Goal: Transaction & Acquisition: Purchase product/service

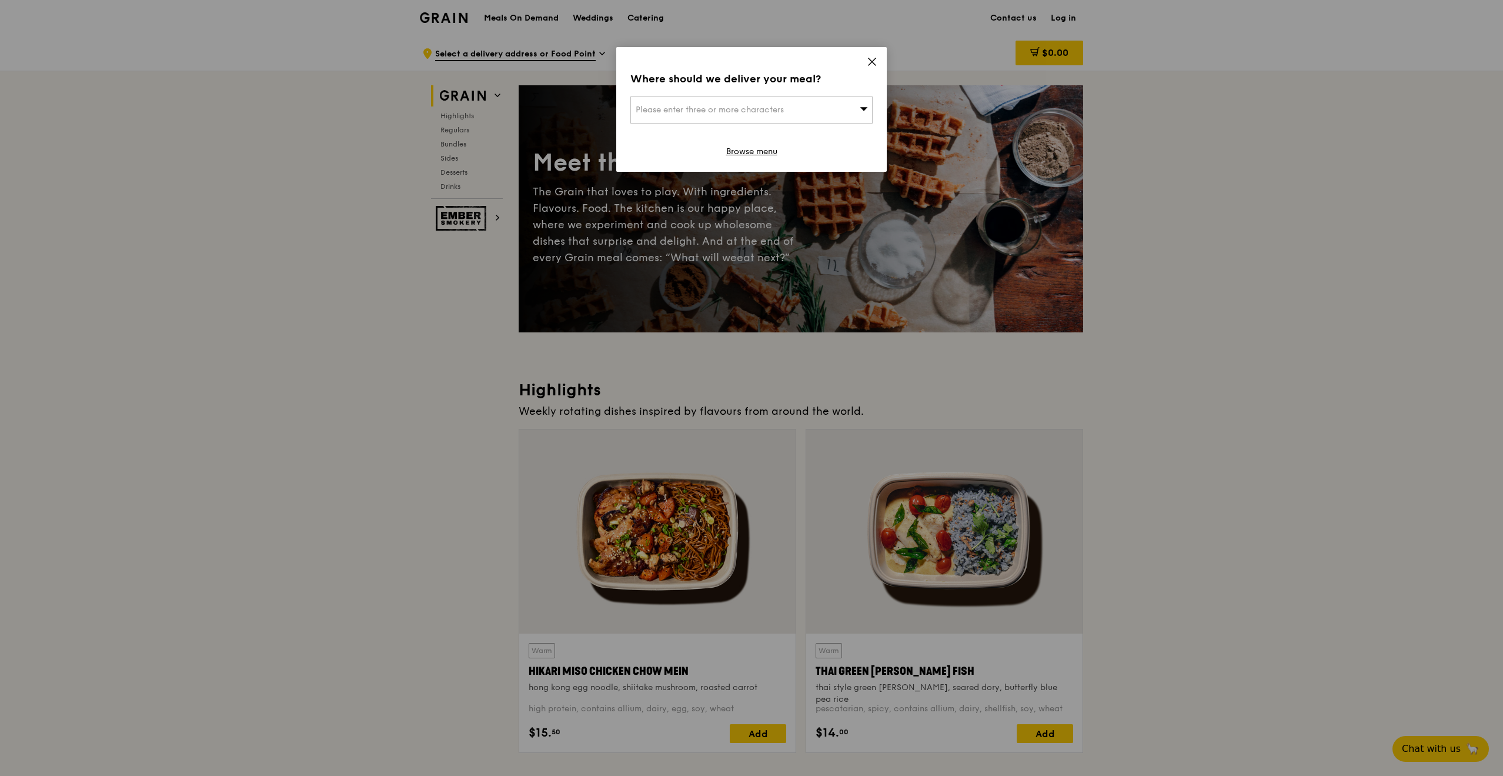
click at [869, 59] on icon at bounding box center [872, 61] width 7 height 7
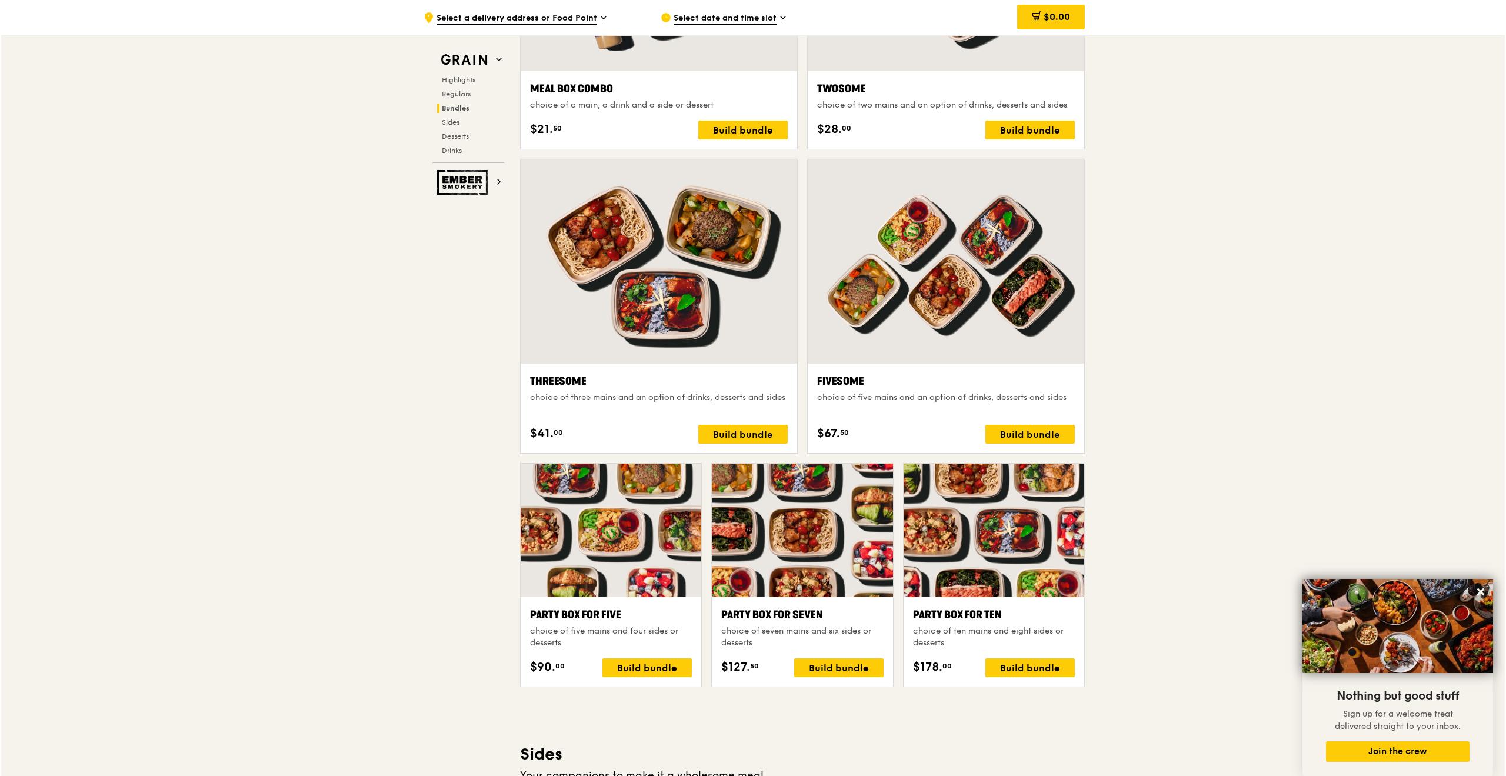
scroll to position [1941, 0]
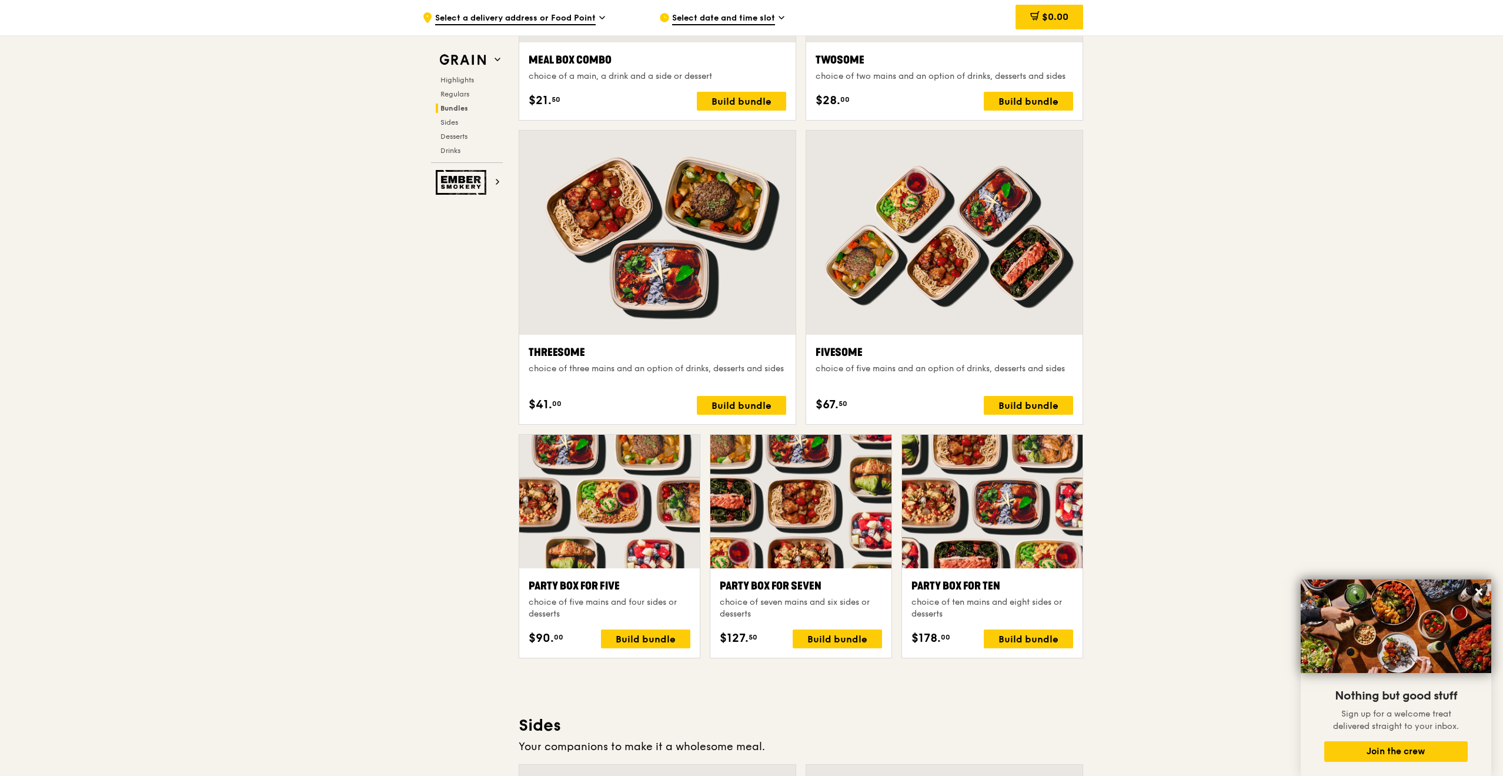
click at [741, 585] on div "Party Box for Seven" at bounding box center [801, 586] width 162 height 16
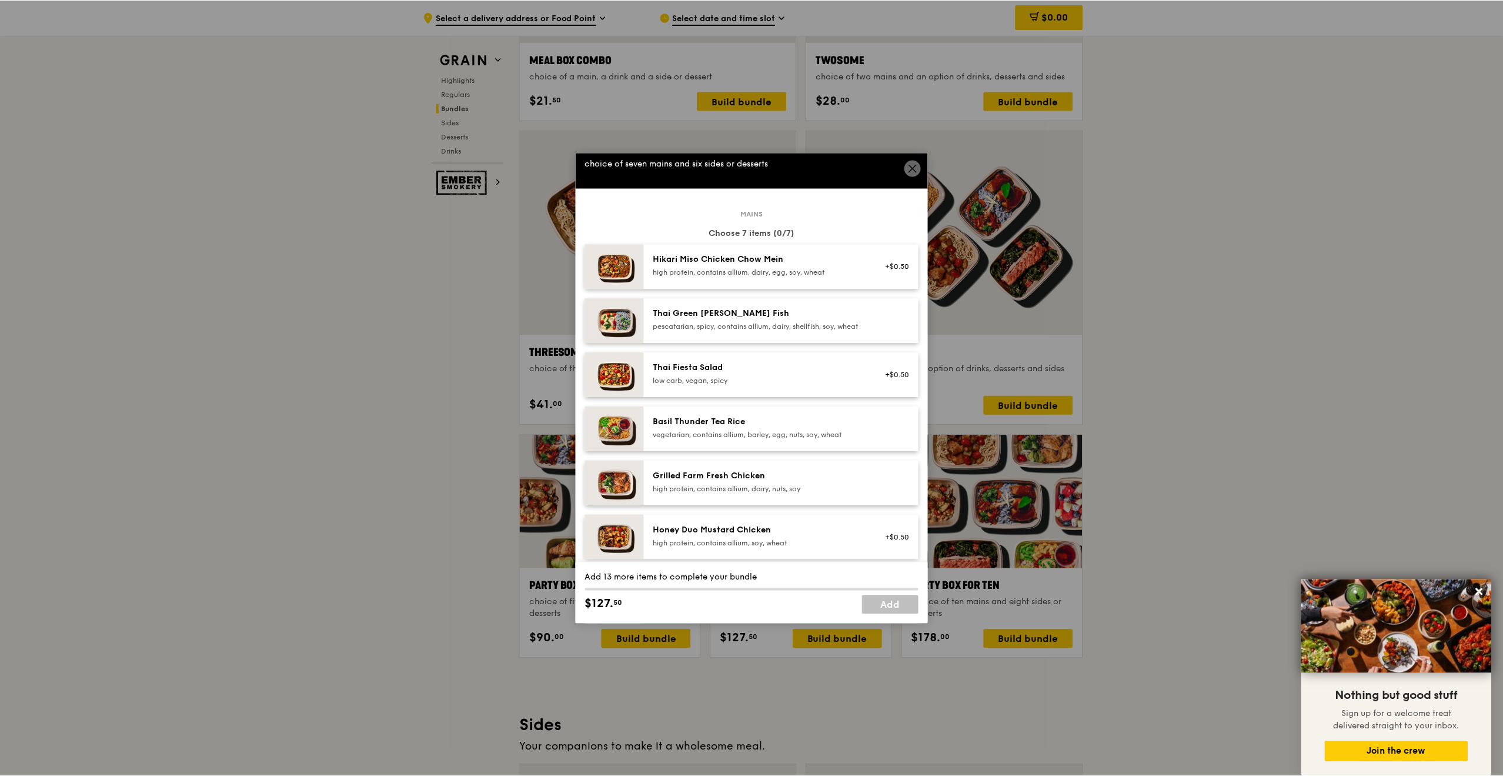
scroll to position [0, 0]
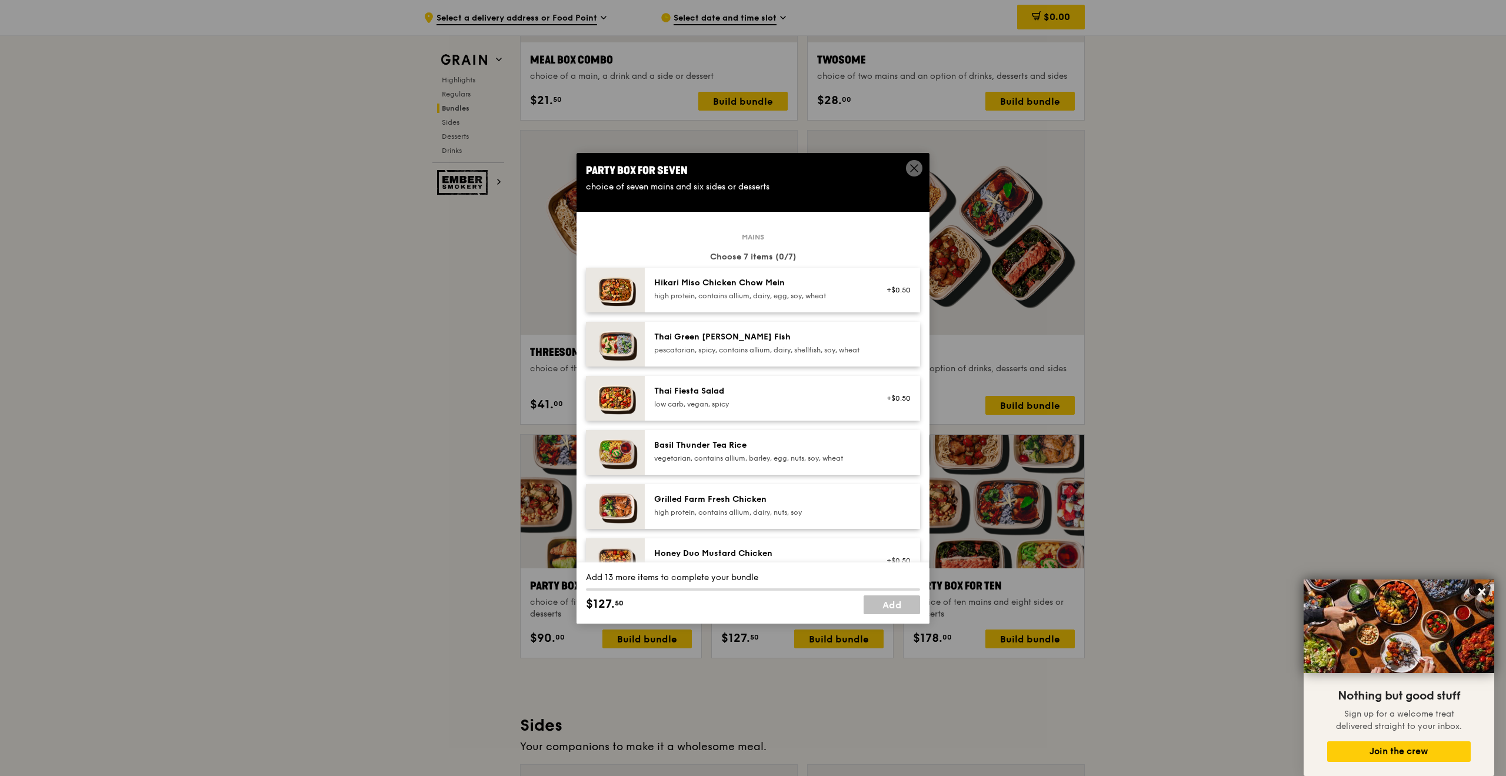
click at [905, 172] on div "Party Box for Seven" at bounding box center [753, 170] width 334 height 16
click at [913, 168] on icon at bounding box center [914, 168] width 7 height 7
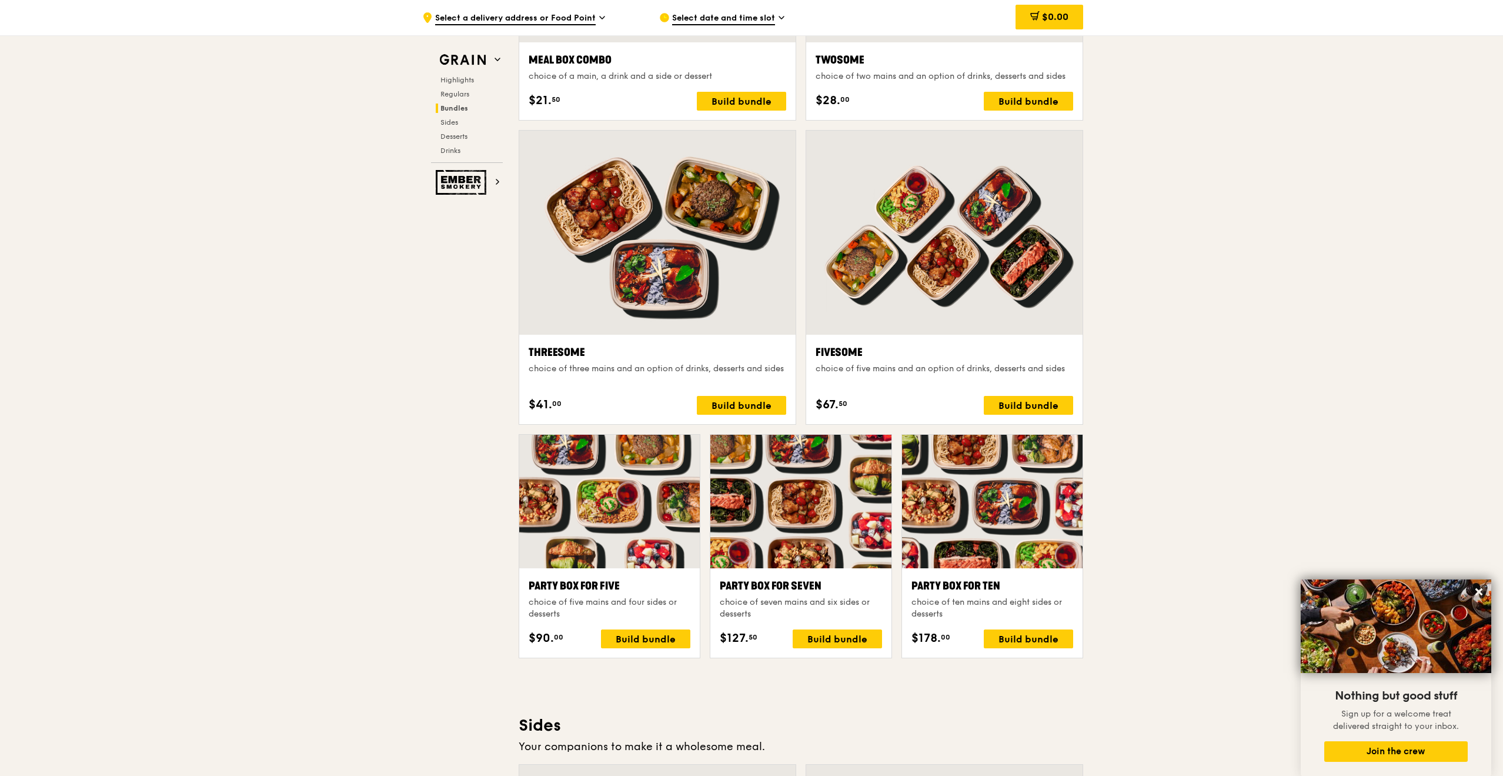
click at [1245, 206] on div ".cls-1 { fill: none; stroke: #fff; stroke-linecap: round; stroke-linejoin: roun…" at bounding box center [751, 571] width 1503 height 4955
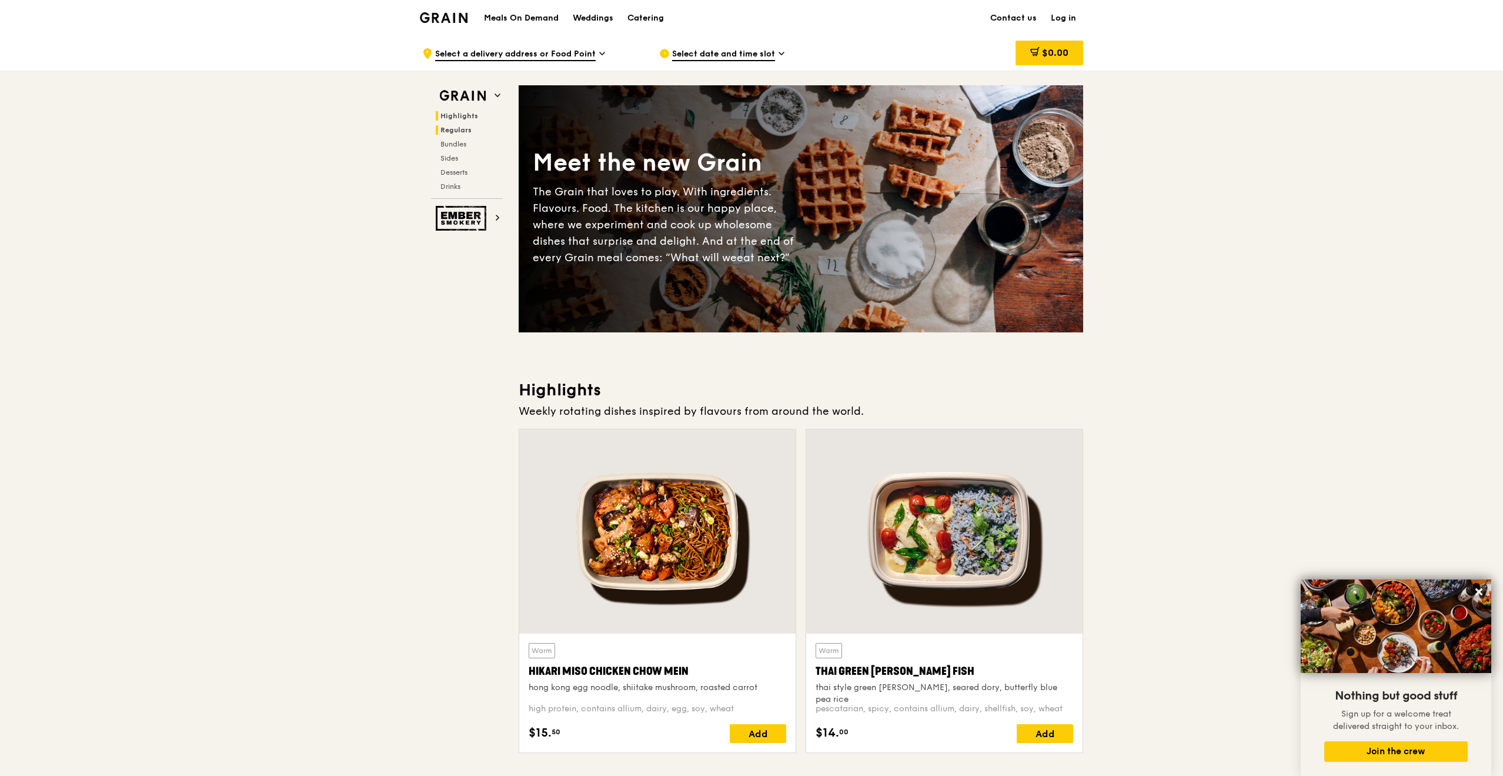
click at [448, 126] on span "Regulars" at bounding box center [456, 130] width 31 height 8
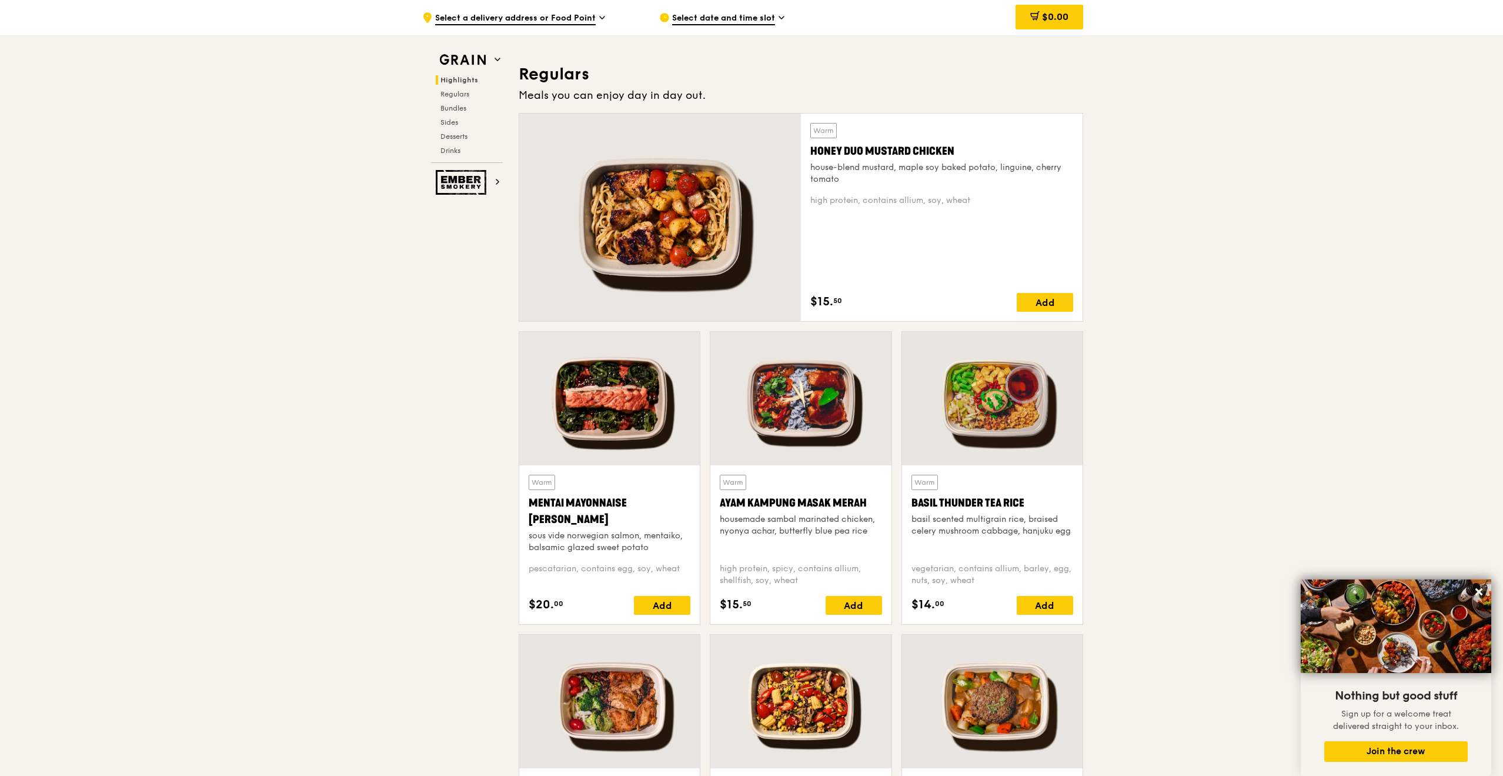
scroll to position [762, 0]
